Goal: Check status

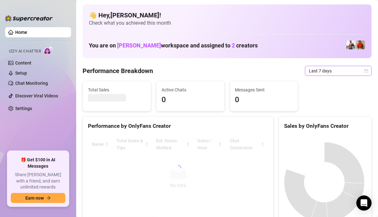
click at [364, 72] on icon "calendar" at bounding box center [365, 70] width 3 height 3
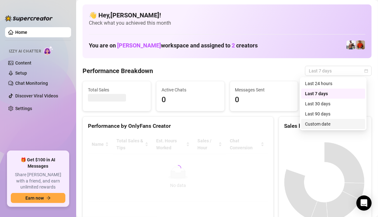
click at [315, 128] on div "Custom date" at bounding box center [333, 124] width 64 height 10
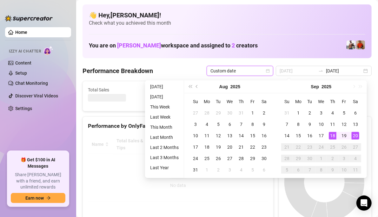
type input "[DATE]"
click at [355, 133] on div "20" at bounding box center [355, 136] width 8 height 8
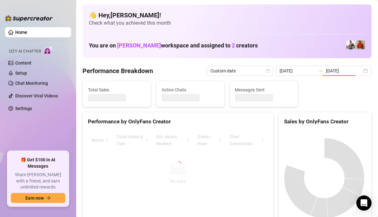
type input "[DATE]"
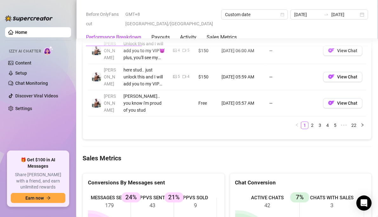
scroll to position [824, 0]
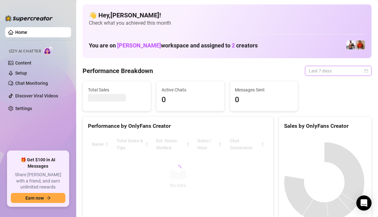
click at [360, 68] on span "Last 7 days" at bounding box center [337, 71] width 59 height 10
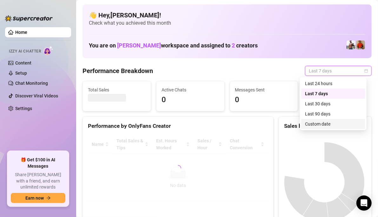
click at [319, 125] on div "Custom date" at bounding box center [333, 124] width 56 height 7
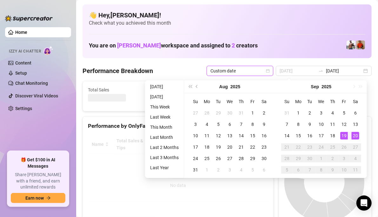
type input "[DATE]"
click at [353, 137] on div "20" at bounding box center [355, 136] width 8 height 8
click at [354, 137] on div "20" at bounding box center [355, 136] width 8 height 8
type input "[DATE]"
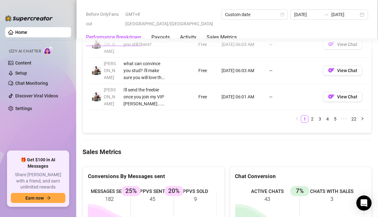
scroll to position [919, 0]
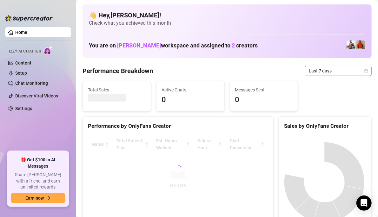
click at [361, 68] on span "Last 7 days" at bounding box center [337, 71] width 59 height 10
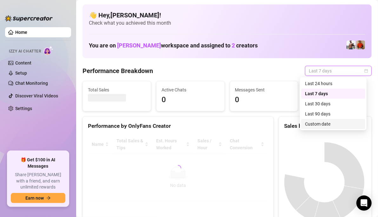
click at [331, 122] on div "Custom date" at bounding box center [333, 124] width 56 height 7
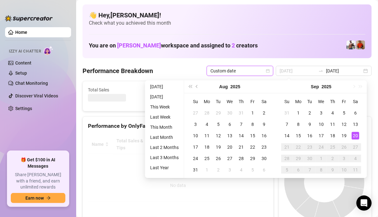
type input "[DATE]"
click at [355, 136] on div "20" at bounding box center [355, 136] width 8 height 8
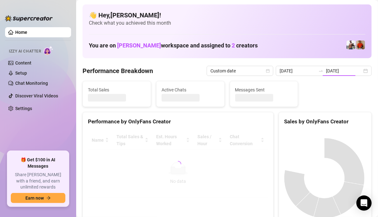
type input "[DATE]"
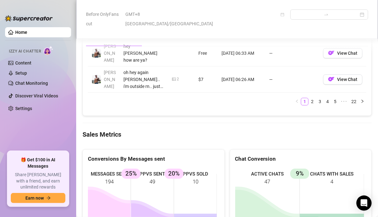
scroll to position [848, 0]
